Goal: Navigation & Orientation: Find specific page/section

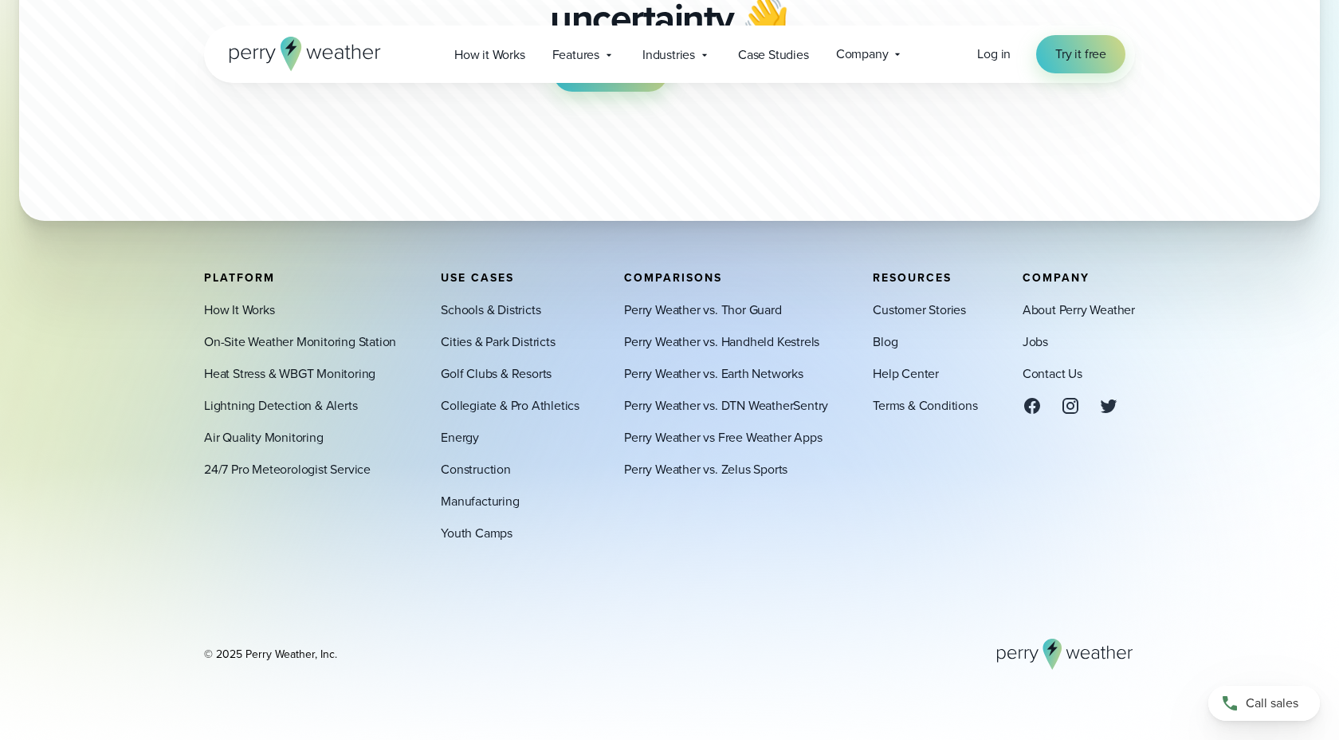
scroll to position [3906, 0]
click at [281, 466] on link "24/7 Pro Meteorologist Service" at bounding box center [287, 468] width 167 height 19
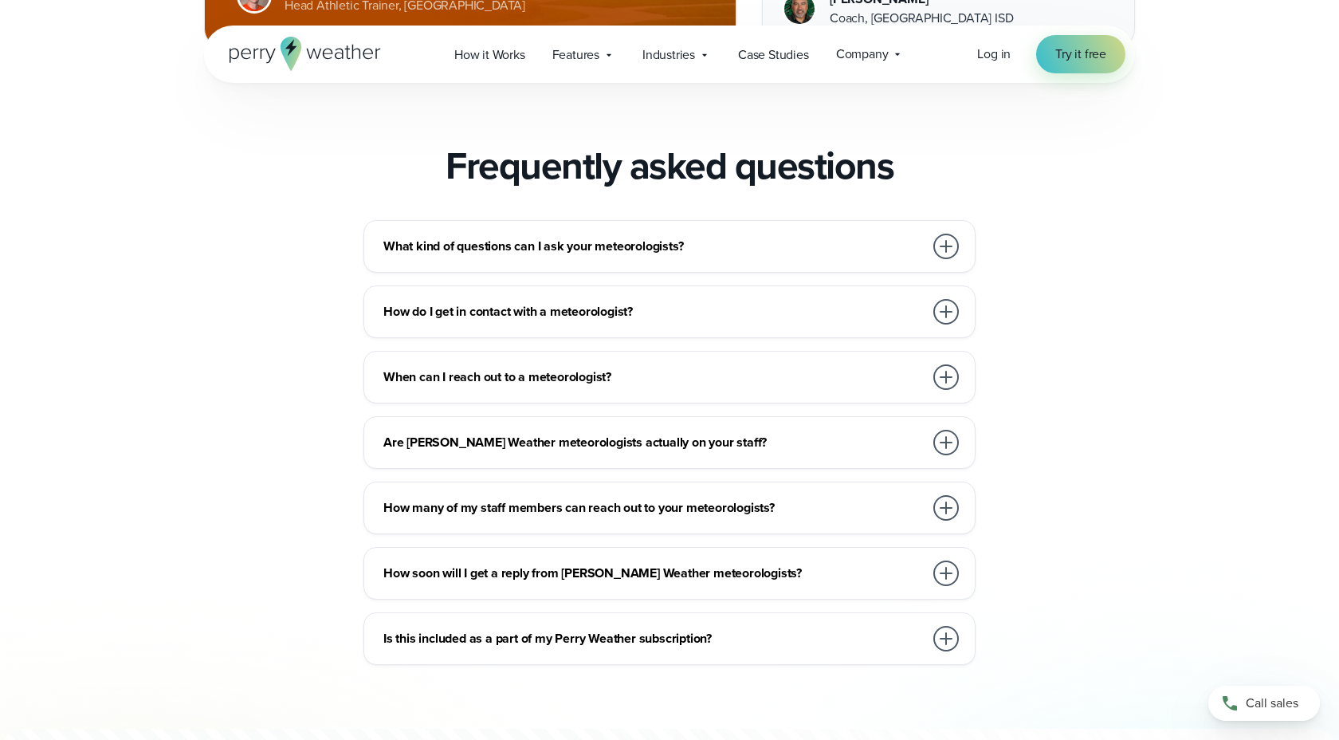
scroll to position [2545, 0]
click at [427, 438] on h3 "Are [PERSON_NAME] Weather meteorologists actually on your staff?" at bounding box center [653, 440] width 540 height 19
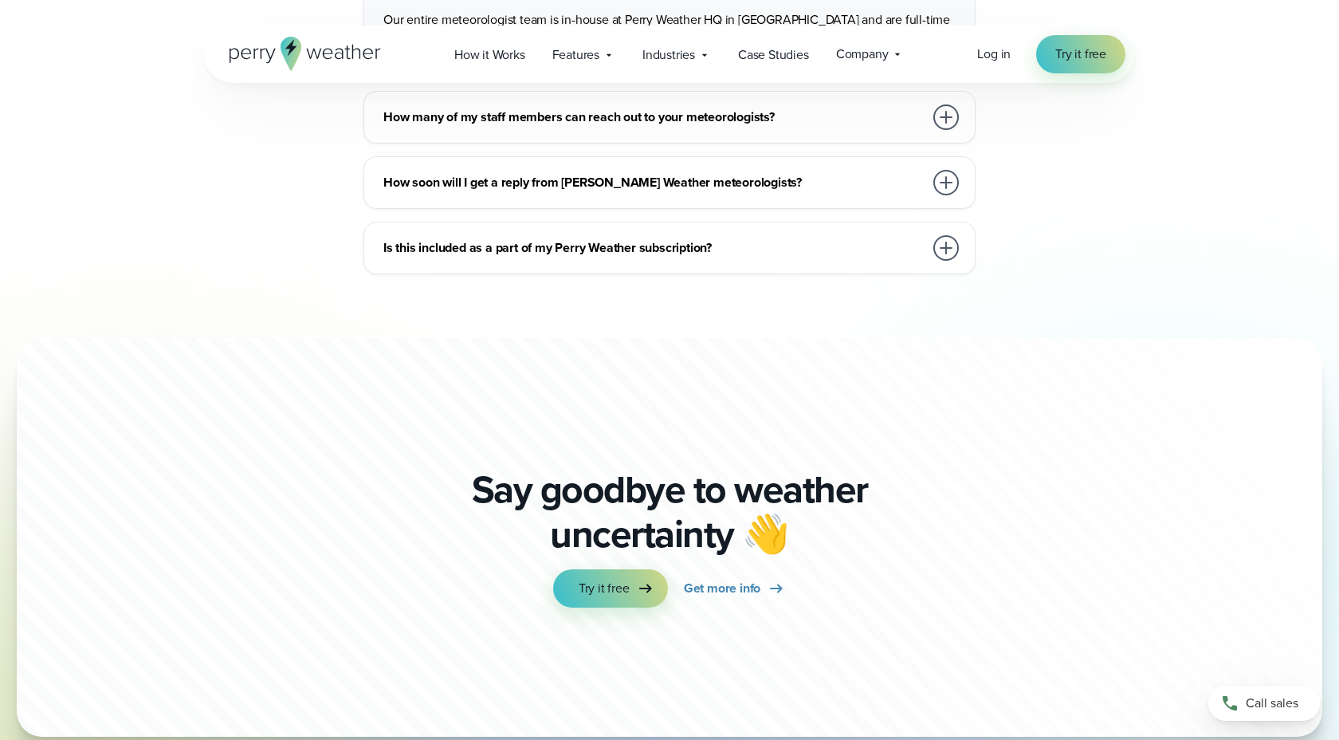
scroll to position [3539, 0]
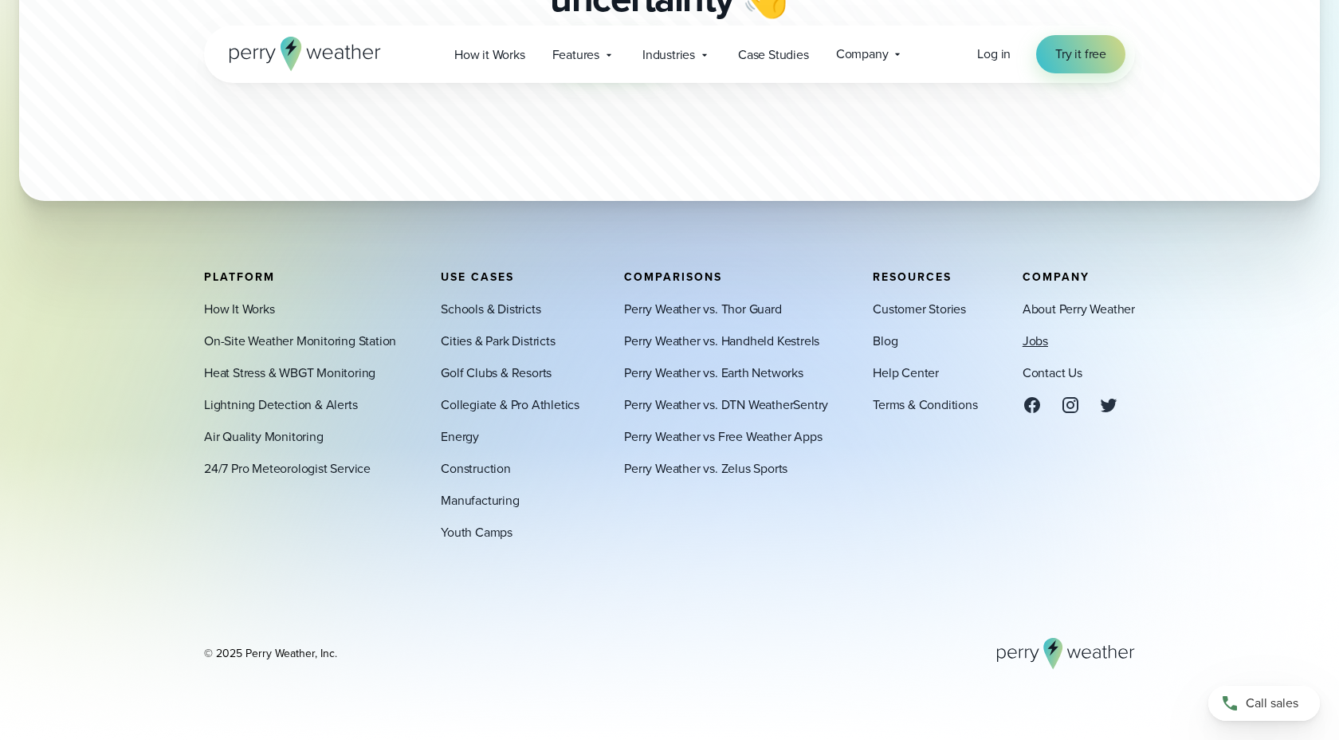
click at [1036, 334] on link "Jobs" at bounding box center [1036, 341] width 26 height 19
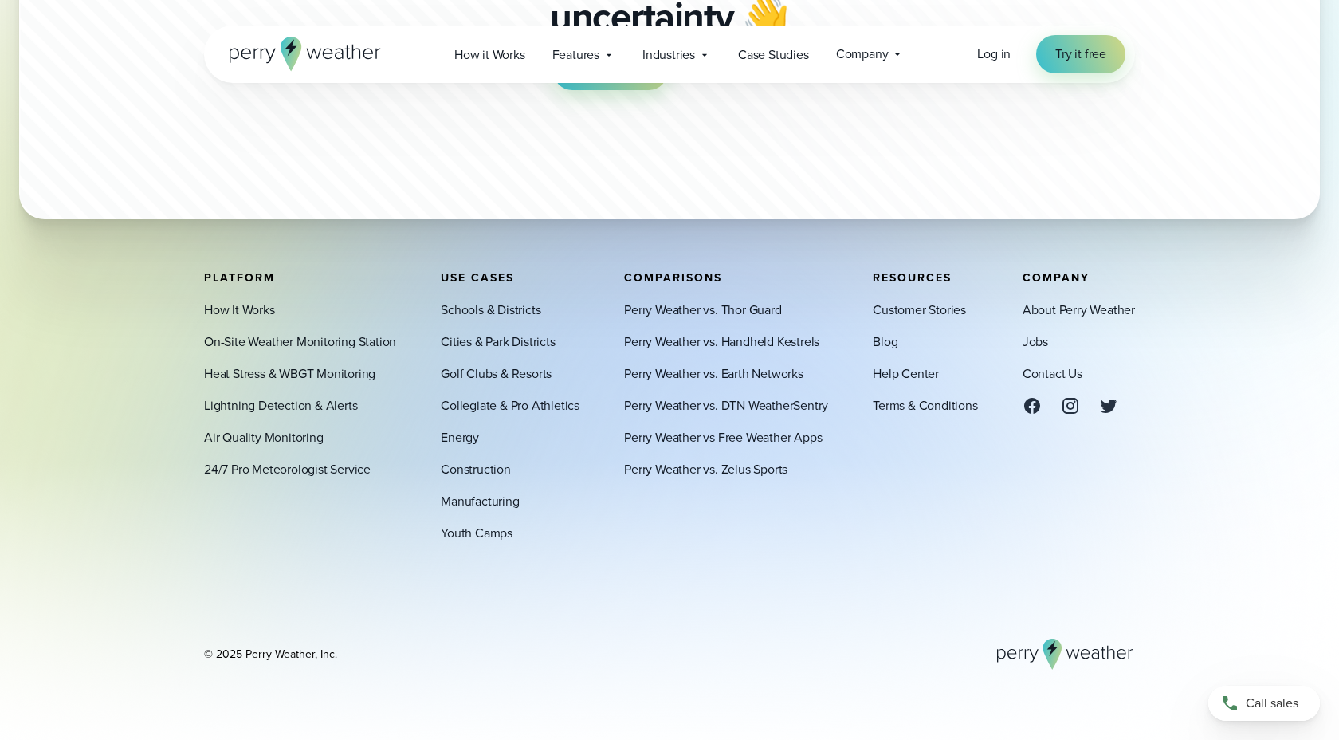
scroll to position [3574, 0]
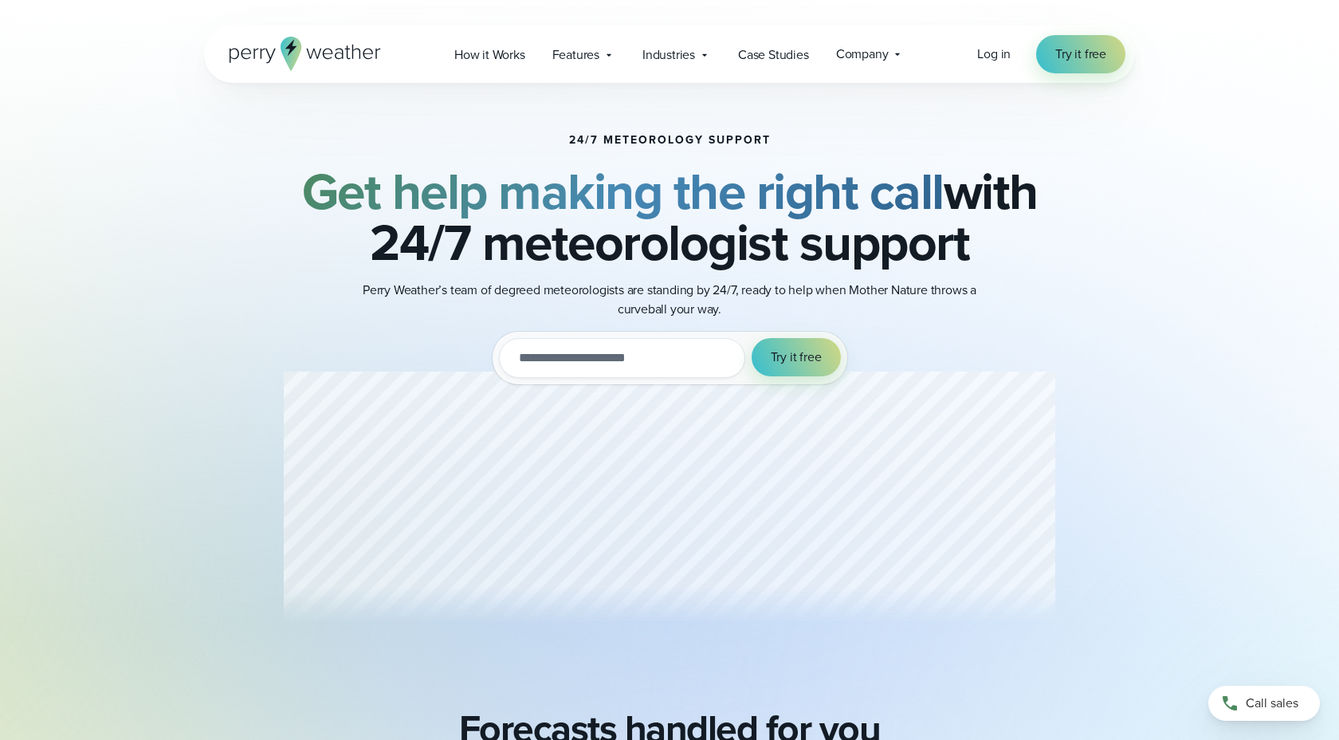
scroll to position [3469, 0]
